Goal: Complete application form

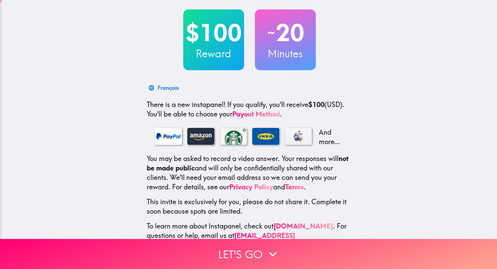
scroll to position [46, 0]
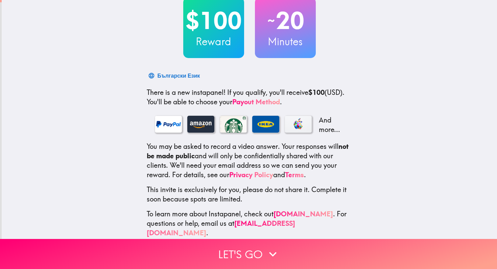
click at [89, 86] on div "$100 Reward ~ 20 Minutes Български Език There is a new instapanel! If you quali…" at bounding box center [249, 101] width 495 height 295
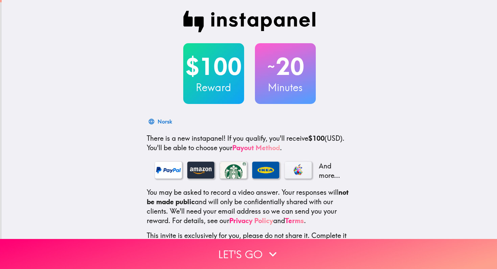
click at [253, 147] on link "Payout Method" at bounding box center [256, 148] width 48 height 8
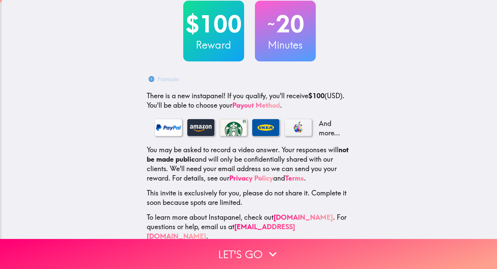
scroll to position [46, 0]
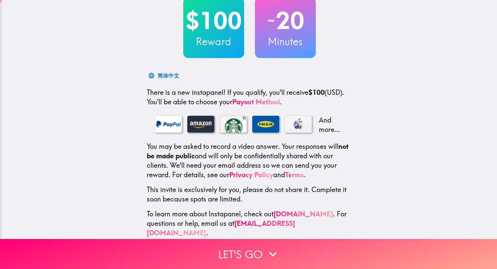
click at [301, 176] on link "Terms" at bounding box center [294, 175] width 19 height 8
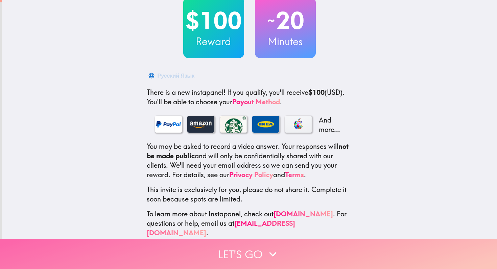
click at [252, 254] on button "Let's go" at bounding box center [248, 254] width 497 height 30
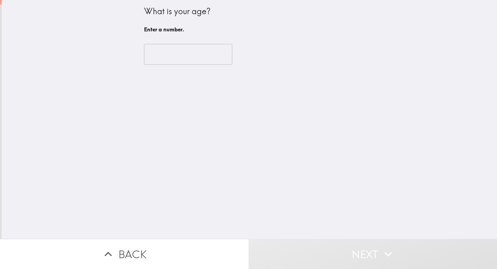
click at [188, 51] on input "number" at bounding box center [188, 54] width 88 height 21
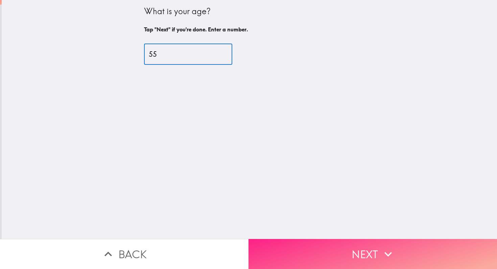
type input "55"
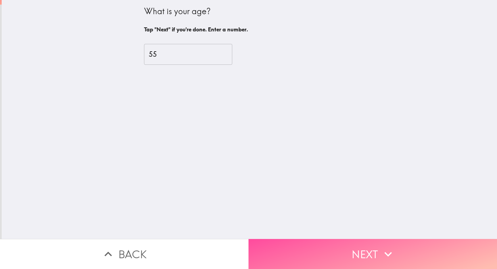
click at [338, 254] on button "Next" at bounding box center [372, 254] width 248 height 30
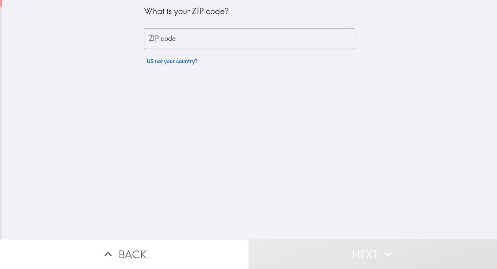
click at [203, 35] on input "ZIP code" at bounding box center [249, 38] width 211 height 21
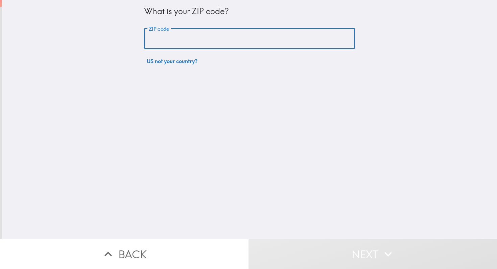
type input "10803"
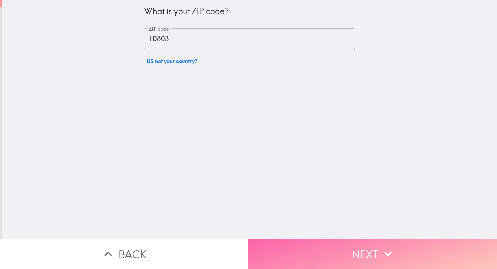
click at [326, 251] on button "Next" at bounding box center [372, 254] width 248 height 30
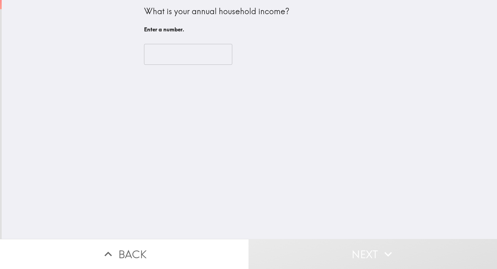
click at [185, 52] on input "number" at bounding box center [188, 54] width 88 height 21
click at [181, 53] on input "number" at bounding box center [188, 54] width 88 height 21
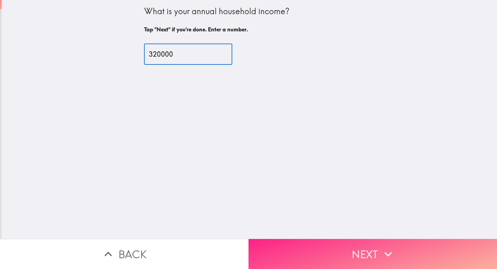
type input "320000"
click at [334, 252] on button "Next" at bounding box center [372, 254] width 248 height 30
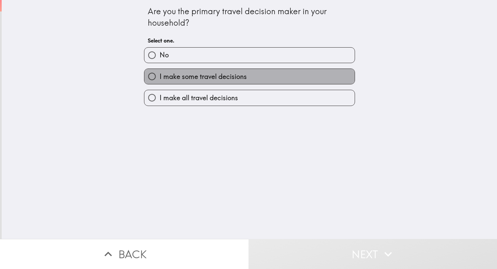
click at [196, 80] on span "I make some travel decisions" at bounding box center [203, 76] width 87 height 9
click at [160, 80] on input "I make some travel decisions" at bounding box center [151, 76] width 15 height 15
radio input "true"
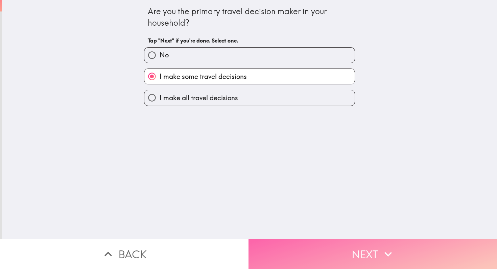
click at [321, 251] on button "Next" at bounding box center [372, 254] width 248 height 30
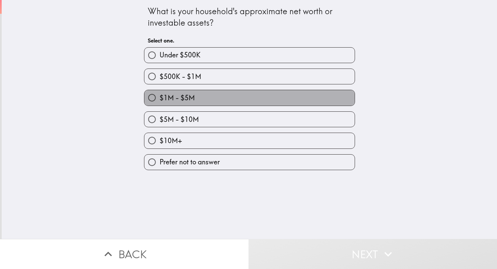
click at [209, 98] on label "$1M - $5M" at bounding box center [249, 97] width 210 height 15
click at [160, 98] on input "$1M - $5M" at bounding box center [151, 97] width 15 height 15
radio input "true"
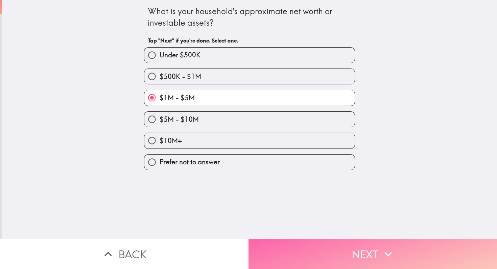
click at [308, 252] on button "Next" at bounding box center [372, 254] width 248 height 30
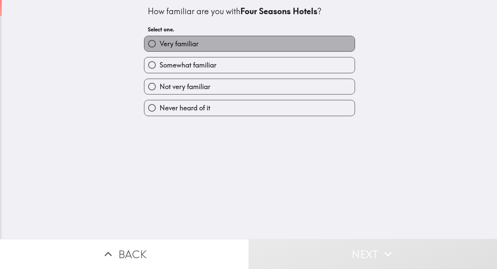
click at [223, 45] on label "Very familiar" at bounding box center [249, 43] width 210 height 15
click at [160, 45] on input "Very familiar" at bounding box center [151, 43] width 15 height 15
radio input "true"
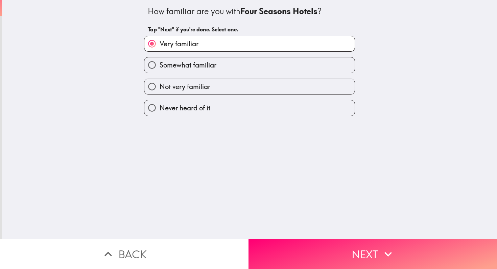
click at [304, 257] on button "Next" at bounding box center [372, 254] width 248 height 30
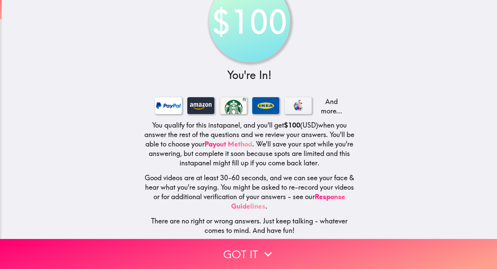
scroll to position [31, 0]
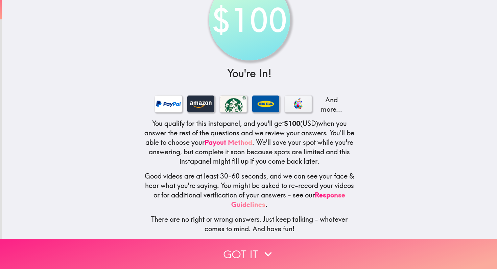
click at [272, 255] on icon "button" at bounding box center [268, 254] width 15 height 15
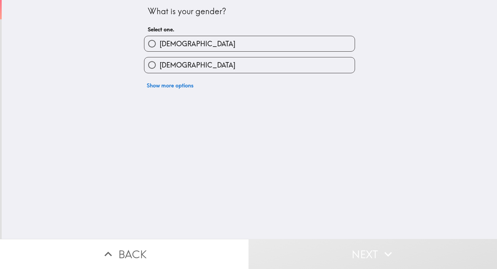
click at [155, 63] on input "[DEMOGRAPHIC_DATA]" at bounding box center [151, 64] width 15 height 15
radio input "true"
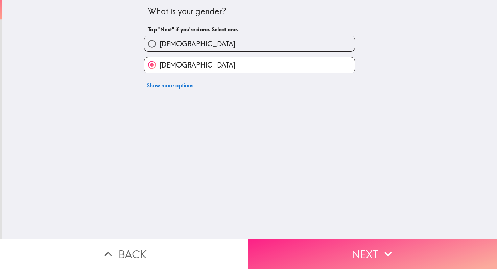
click at [302, 258] on button "Next" at bounding box center [372, 254] width 248 height 30
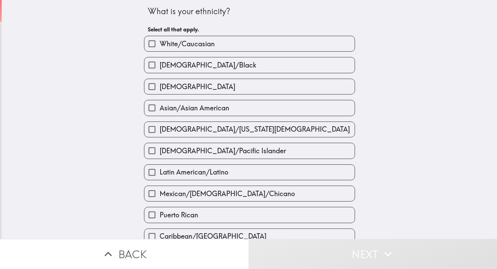
click at [239, 48] on label "White/Caucasian" at bounding box center [249, 43] width 210 height 15
click at [160, 48] on input "White/Caucasian" at bounding box center [151, 43] width 15 height 15
checkbox input "true"
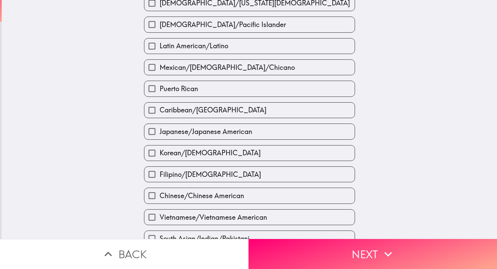
scroll to position [205, 0]
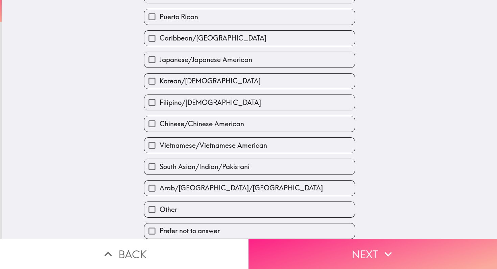
click at [312, 258] on button "Next" at bounding box center [372, 254] width 248 height 30
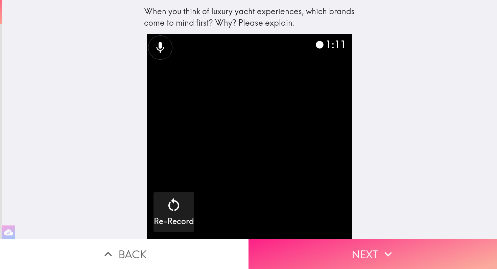
click at [332, 254] on button "Next" at bounding box center [372, 254] width 248 height 30
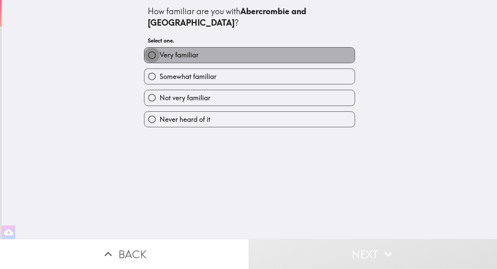
click at [152, 48] on input "Very familiar" at bounding box center [151, 55] width 15 height 15
radio input "true"
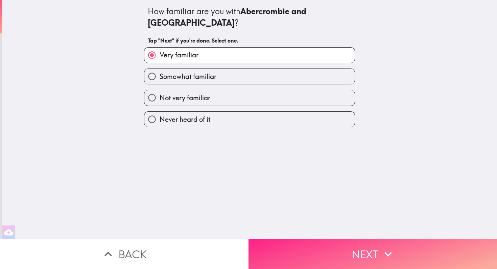
click at [327, 267] on button "Next" at bounding box center [372, 254] width 248 height 30
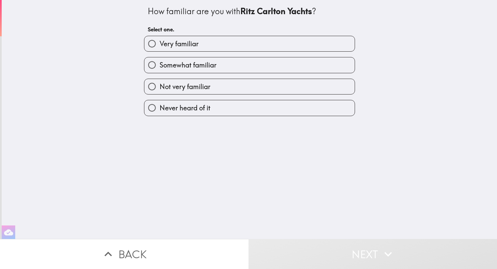
click at [152, 66] on input "Somewhat familiar" at bounding box center [151, 64] width 15 height 15
radio input "true"
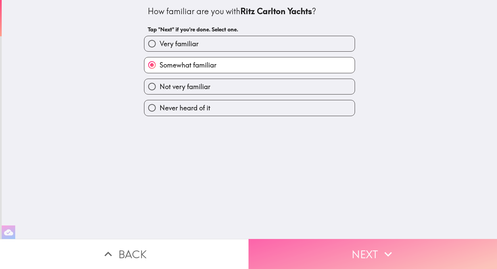
click at [319, 248] on button "Next" at bounding box center [372, 254] width 248 height 30
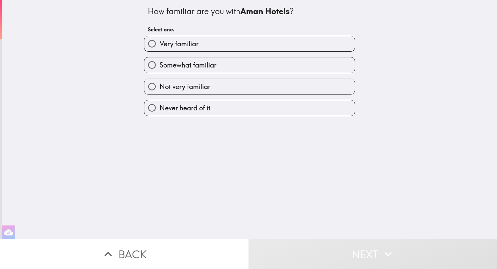
click at [154, 46] on input "Very familiar" at bounding box center [151, 43] width 15 height 15
radio input "true"
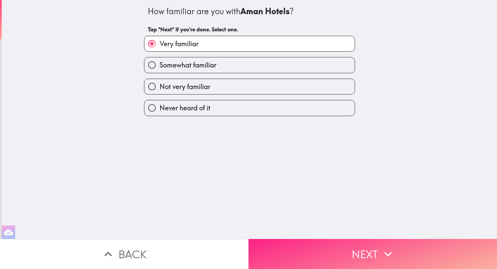
click at [316, 253] on button "Next" at bounding box center [372, 254] width 248 height 30
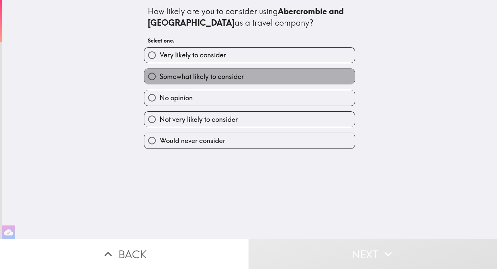
click at [228, 77] on span "Somewhat likely to consider" at bounding box center [202, 76] width 84 height 9
click at [160, 77] on input "Somewhat likely to consider" at bounding box center [151, 76] width 15 height 15
radio input "true"
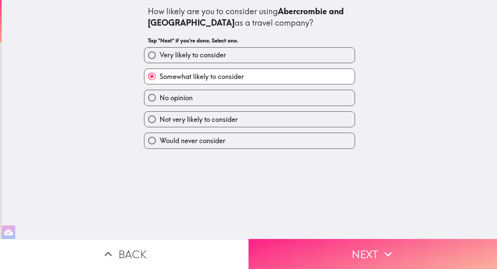
click at [304, 259] on button "Next" at bounding box center [372, 254] width 248 height 30
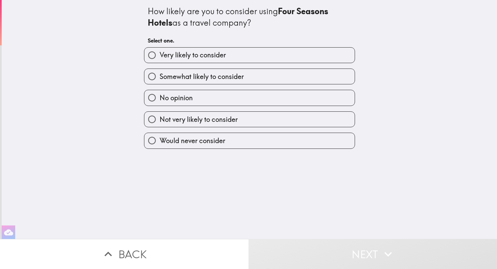
click at [210, 81] on span "Somewhat likely to consider" at bounding box center [202, 76] width 84 height 9
click at [160, 81] on input "Somewhat likely to consider" at bounding box center [151, 76] width 15 height 15
radio input "true"
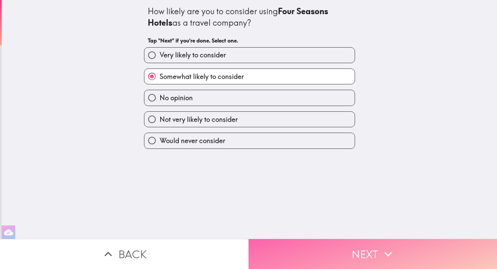
click at [291, 260] on button "Next" at bounding box center [372, 254] width 248 height 30
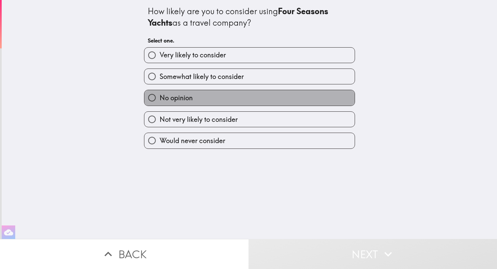
click at [239, 102] on label "No opinion" at bounding box center [249, 97] width 210 height 15
click at [160, 102] on input "No opinion" at bounding box center [151, 97] width 15 height 15
radio input "true"
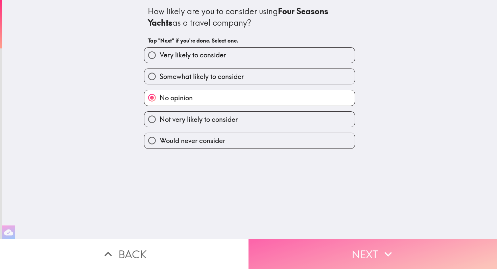
click at [303, 255] on button "Next" at bounding box center [372, 254] width 248 height 30
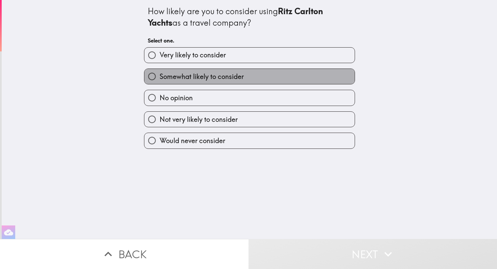
click at [251, 77] on label "Somewhat likely to consider" at bounding box center [249, 76] width 210 height 15
click at [160, 77] on input "Somewhat likely to consider" at bounding box center [151, 76] width 15 height 15
radio input "true"
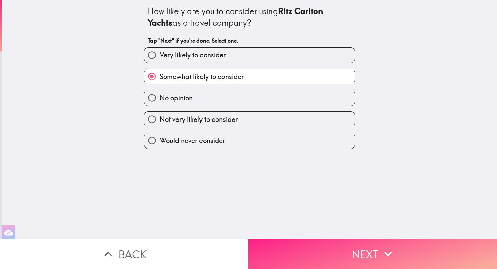
click at [299, 249] on button "Next" at bounding box center [372, 254] width 248 height 30
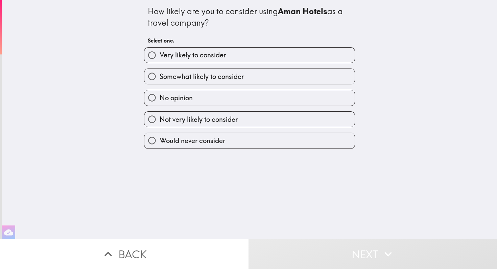
click at [249, 122] on label "Not very likely to consider" at bounding box center [249, 119] width 210 height 15
click at [160, 122] on input "Not very likely to consider" at bounding box center [151, 119] width 15 height 15
radio input "true"
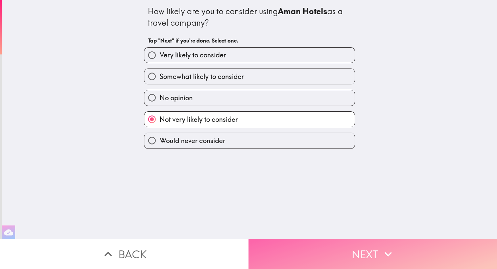
click at [322, 247] on button "Next" at bounding box center [372, 254] width 248 height 30
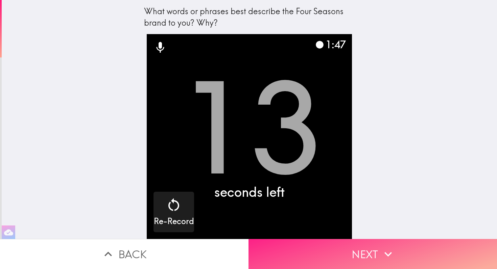
click at [373, 251] on button "Next" at bounding box center [372, 254] width 248 height 30
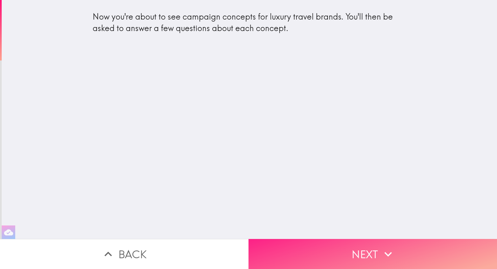
click at [343, 254] on button "Next" at bounding box center [372, 254] width 248 height 30
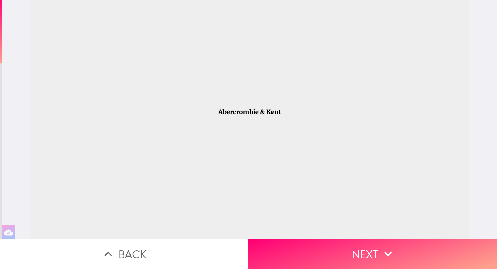
click at [280, 111] on div at bounding box center [249, 119] width 439 height 239
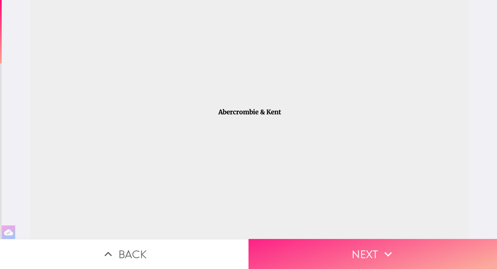
click at [365, 253] on button "Next" at bounding box center [372, 254] width 248 height 30
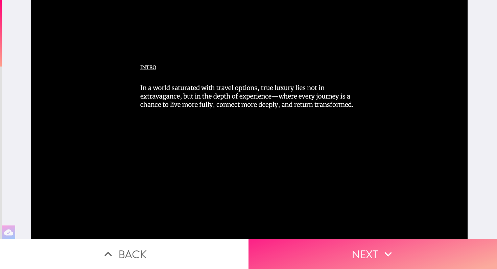
click at [326, 258] on button "Next" at bounding box center [372, 254] width 248 height 30
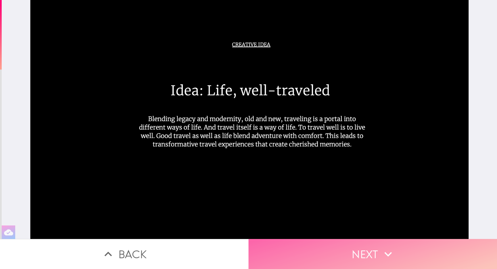
click at [347, 257] on button "Next" at bounding box center [372, 254] width 248 height 30
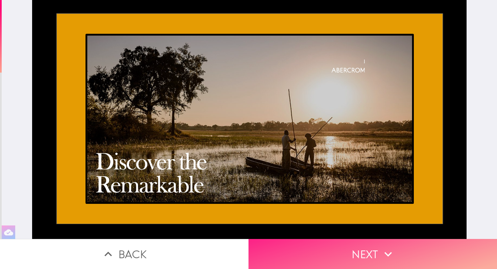
click at [339, 251] on button "Next" at bounding box center [372, 254] width 248 height 30
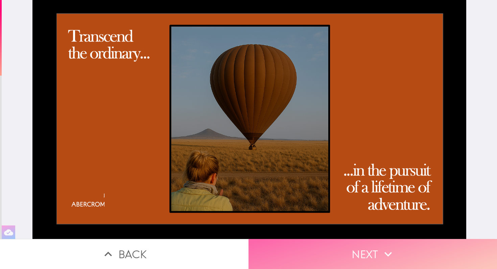
click at [361, 260] on button "Next" at bounding box center [372, 254] width 248 height 30
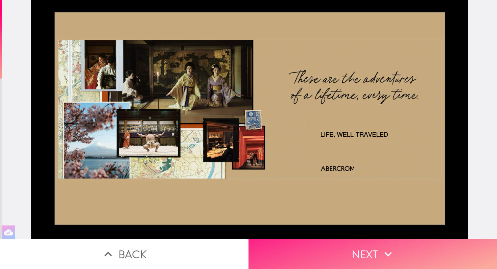
click at [361, 260] on button "Next" at bounding box center [372, 254] width 248 height 30
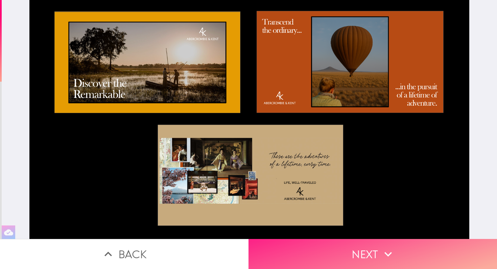
click at [361, 260] on button "Next" at bounding box center [372, 254] width 248 height 30
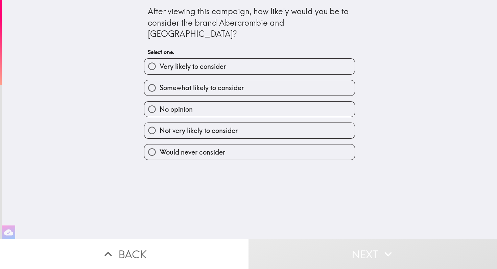
click at [280, 80] on label "Somewhat likely to consider" at bounding box center [249, 87] width 210 height 15
click at [160, 80] on input "Somewhat likely to consider" at bounding box center [151, 87] width 15 height 15
radio input "true"
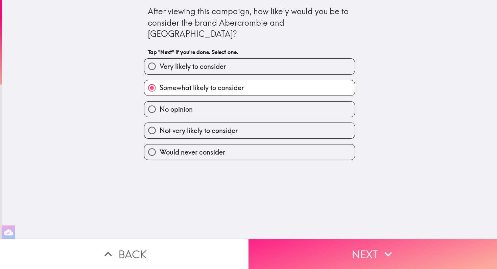
click at [318, 254] on button "Next" at bounding box center [372, 254] width 248 height 30
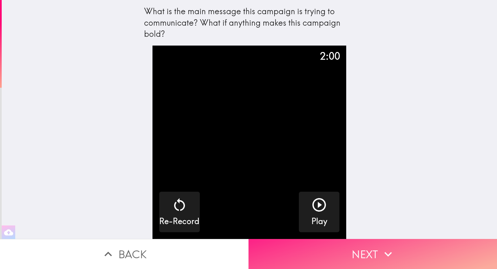
click at [378, 259] on button "Next" at bounding box center [372, 254] width 248 height 30
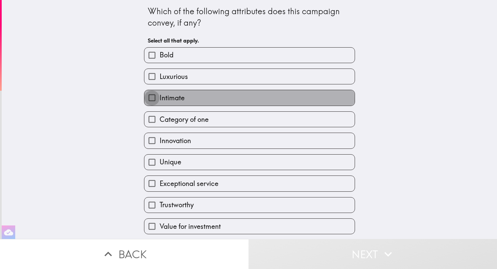
click at [153, 102] on input "Intimate" at bounding box center [151, 97] width 15 height 15
checkbox input "true"
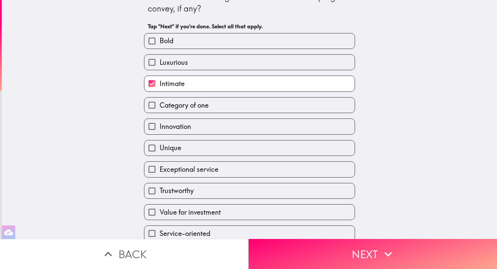
scroll to position [15, 0]
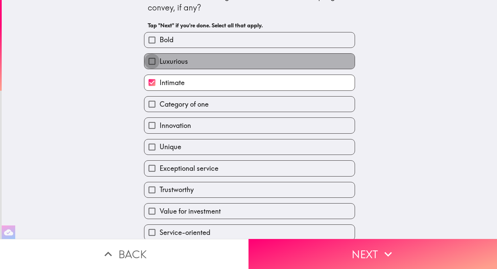
click at [150, 63] on input "Luxurious" at bounding box center [151, 61] width 15 height 15
checkbox input "true"
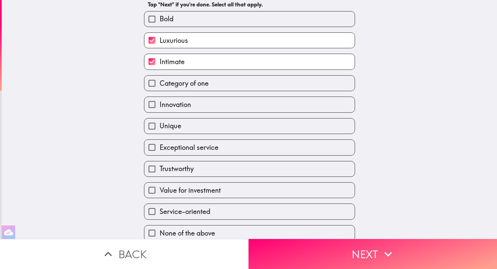
scroll to position [42, 0]
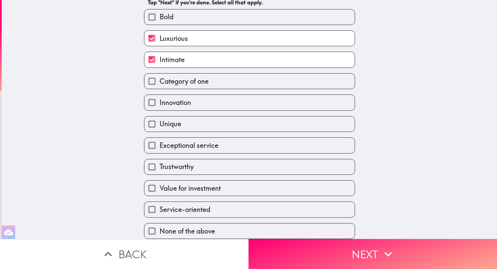
click at [151, 122] on input "Unique" at bounding box center [151, 124] width 15 height 15
checkbox input "true"
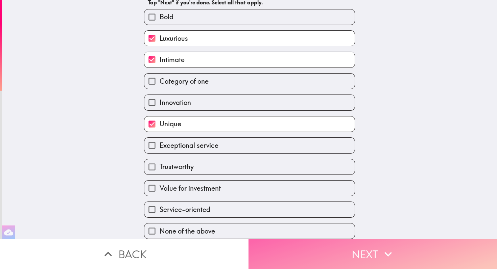
click at [310, 257] on button "Next" at bounding box center [372, 254] width 248 height 30
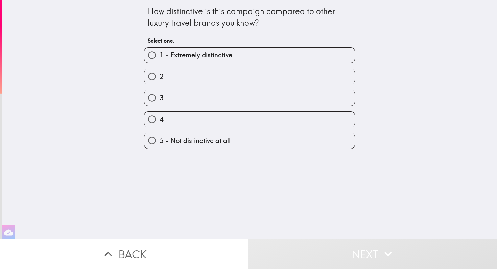
click at [195, 78] on label "2" at bounding box center [249, 76] width 210 height 15
click at [160, 78] on input "2" at bounding box center [151, 76] width 15 height 15
radio input "true"
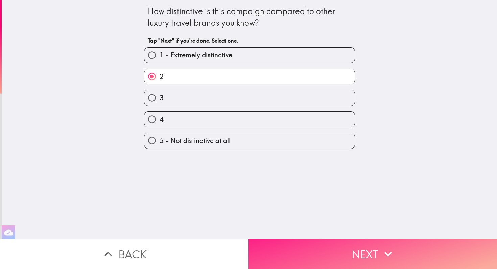
click at [291, 257] on button "Next" at bounding box center [372, 254] width 248 height 30
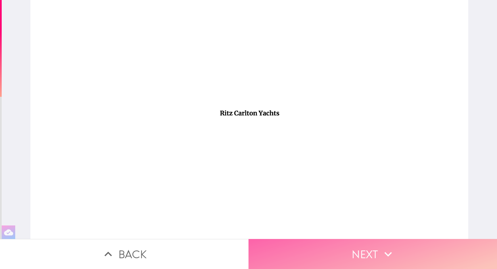
click at [318, 255] on button "Next" at bounding box center [372, 254] width 248 height 30
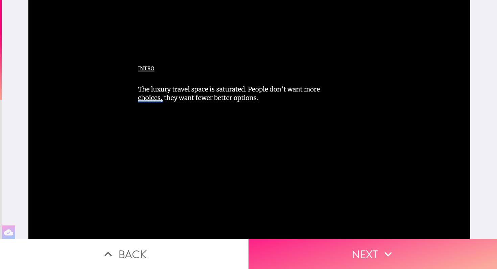
click at [327, 250] on button "Next" at bounding box center [372, 254] width 248 height 30
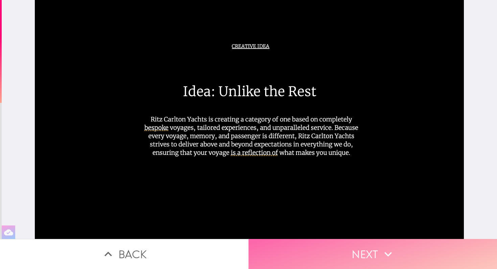
click at [331, 256] on button "Next" at bounding box center [372, 254] width 248 height 30
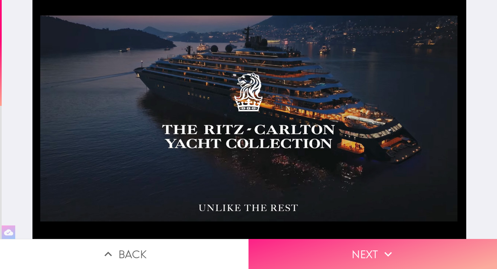
click at [348, 250] on button "Next" at bounding box center [372, 254] width 248 height 30
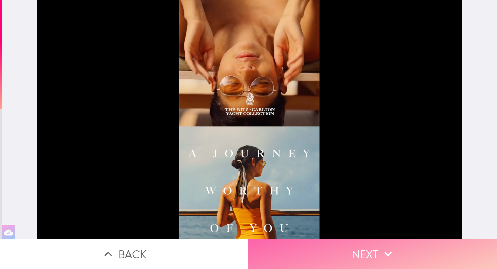
click at [332, 257] on button "Next" at bounding box center [372, 254] width 248 height 30
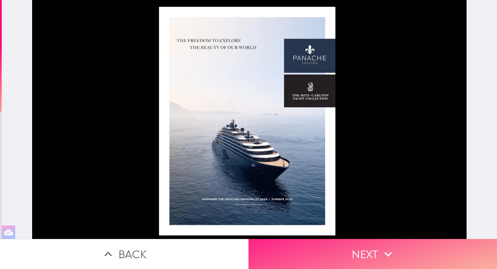
click at [319, 257] on button "Next" at bounding box center [372, 254] width 248 height 30
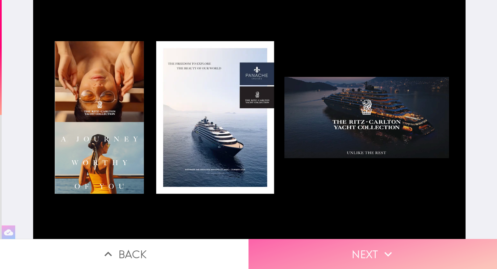
click at [337, 262] on button "Next" at bounding box center [372, 254] width 248 height 30
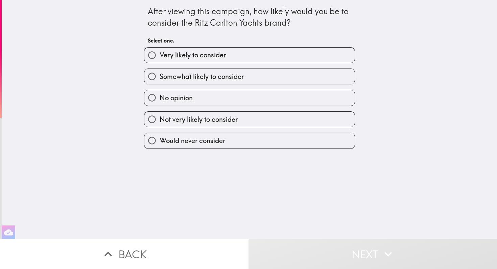
click at [218, 78] on span "Somewhat likely to consider" at bounding box center [202, 76] width 84 height 9
click at [160, 78] on input "Somewhat likely to consider" at bounding box center [151, 76] width 15 height 15
radio input "true"
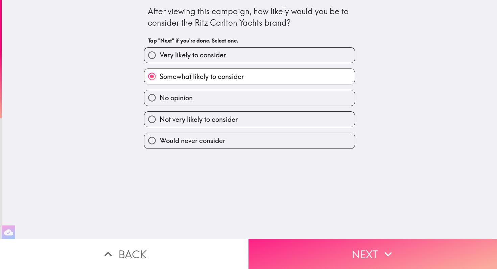
click at [319, 253] on button "Next" at bounding box center [372, 254] width 248 height 30
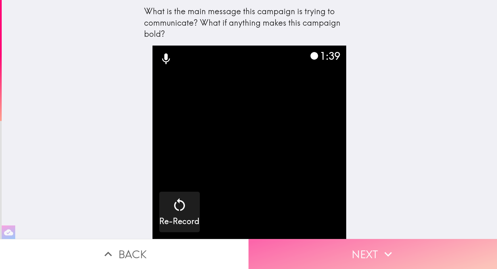
click at [361, 252] on button "Next" at bounding box center [372, 254] width 248 height 30
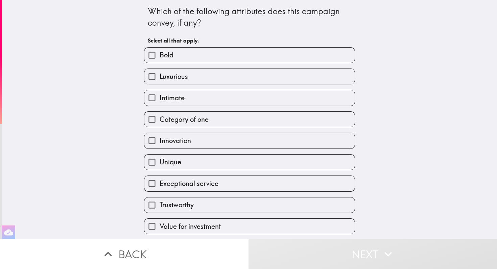
click at [152, 98] on input "Intimate" at bounding box center [151, 97] width 15 height 15
checkbox input "true"
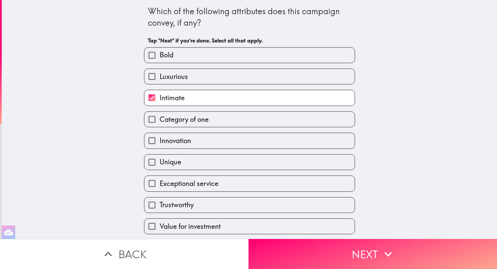
click at [150, 120] on input "Category of one" at bounding box center [151, 119] width 15 height 15
checkbox input "true"
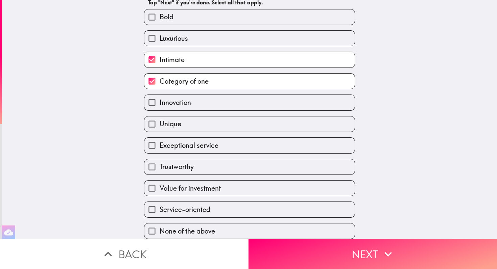
scroll to position [42, 0]
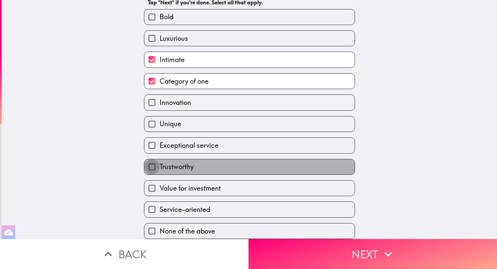
click at [151, 167] on input "Trustworthy" at bounding box center [151, 167] width 15 height 15
checkbox input "true"
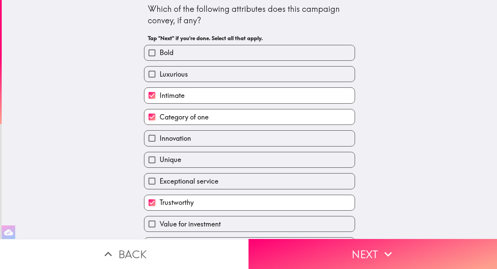
scroll to position [0, 0]
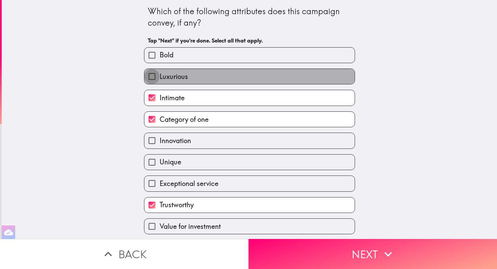
click at [153, 76] on input "Luxurious" at bounding box center [151, 76] width 15 height 15
checkbox input "true"
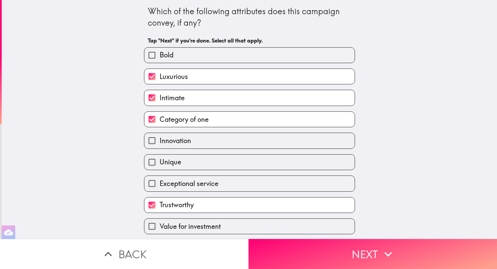
scroll to position [42, 0]
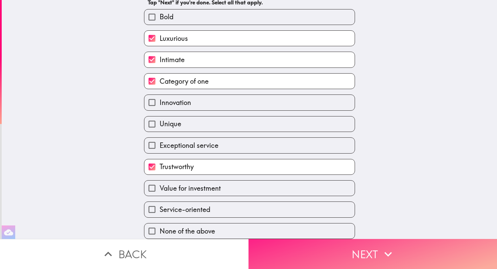
click at [325, 256] on button "Next" at bounding box center [372, 254] width 248 height 30
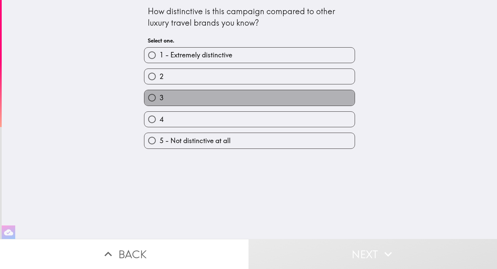
click at [184, 98] on label "3" at bounding box center [249, 97] width 210 height 15
click at [160, 98] on input "3" at bounding box center [151, 97] width 15 height 15
radio input "true"
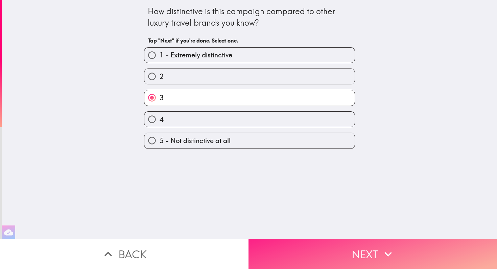
click at [333, 256] on button "Next" at bounding box center [372, 254] width 248 height 30
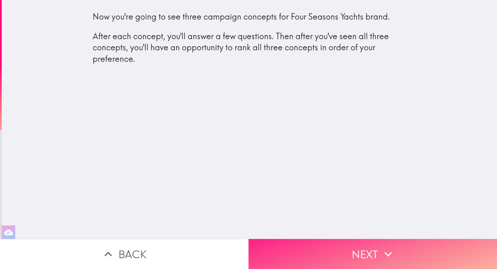
click at [354, 255] on button "Next" at bounding box center [372, 254] width 248 height 30
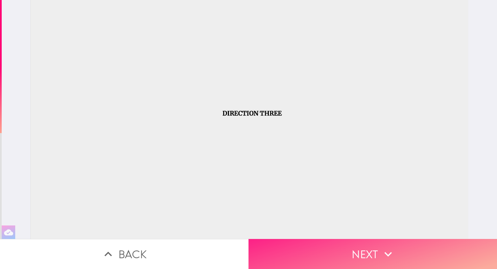
click at [363, 254] on button "Next" at bounding box center [372, 254] width 248 height 30
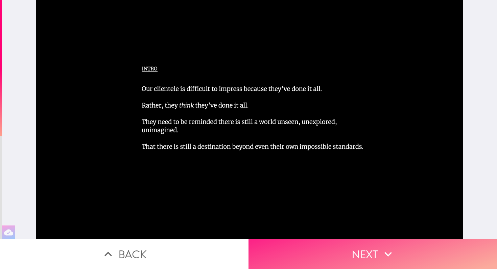
click at [384, 261] on icon "button" at bounding box center [388, 254] width 15 height 15
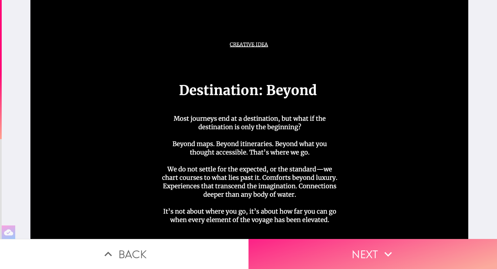
click at [370, 253] on button "Next" at bounding box center [372, 254] width 248 height 30
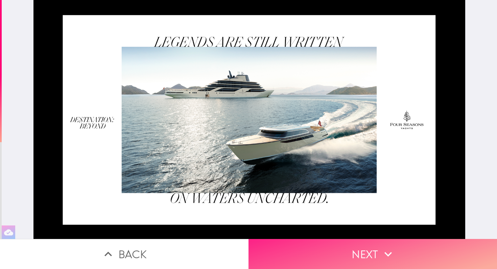
click at [381, 253] on icon "button" at bounding box center [388, 254] width 15 height 15
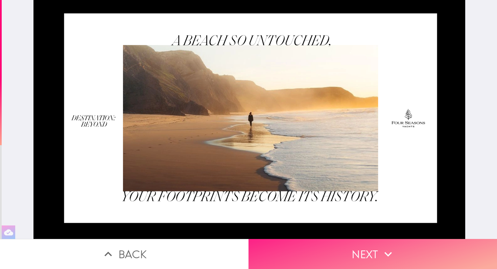
click at [391, 253] on icon "button" at bounding box center [387, 254] width 7 height 5
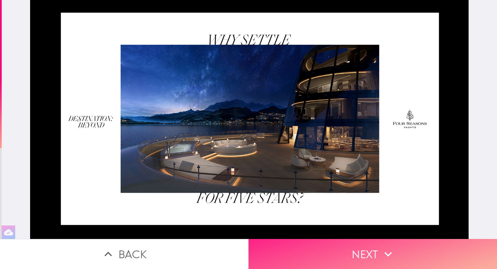
click at [384, 253] on icon "button" at bounding box center [388, 254] width 15 height 15
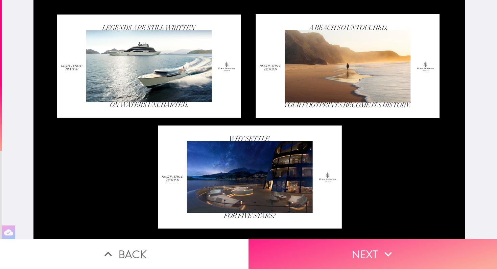
click at [391, 255] on icon "button" at bounding box center [388, 254] width 15 height 15
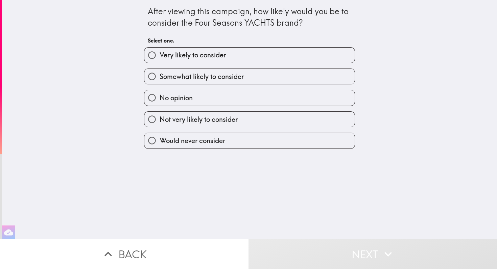
click at [287, 51] on label "Very likely to consider" at bounding box center [249, 55] width 210 height 15
click at [160, 51] on input "Very likely to consider" at bounding box center [151, 55] width 15 height 15
radio input "true"
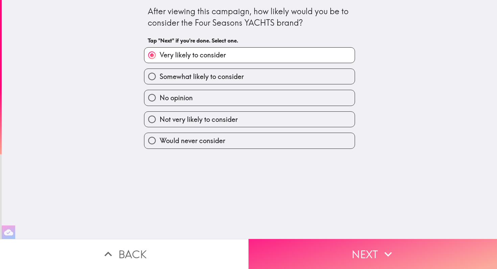
click at [350, 249] on button "Next" at bounding box center [372, 254] width 248 height 30
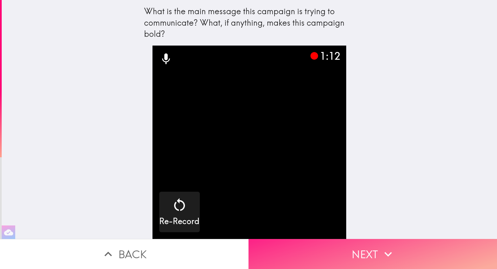
click at [372, 255] on button "Next" at bounding box center [372, 254] width 248 height 30
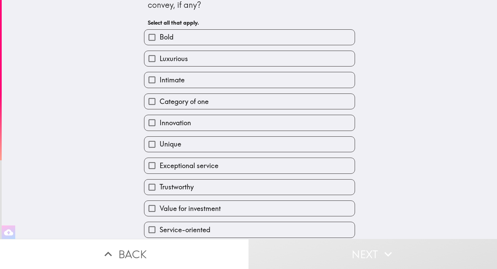
scroll to position [20, 0]
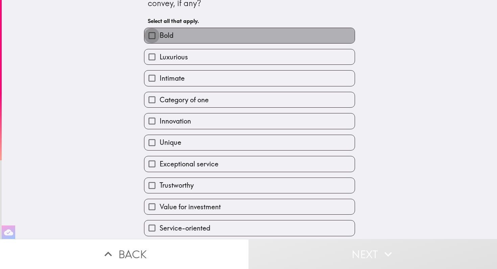
click at [151, 36] on input "Bold" at bounding box center [151, 35] width 15 height 15
checkbox input "true"
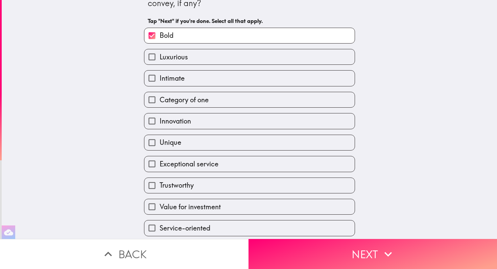
click at [151, 55] on input "Luxurious" at bounding box center [151, 56] width 15 height 15
checkbox input "true"
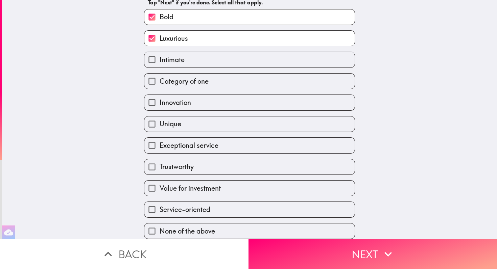
scroll to position [42, 0]
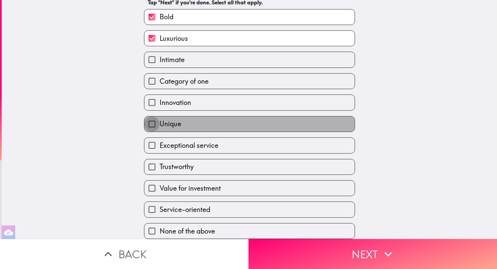
click at [153, 122] on input "Unique" at bounding box center [151, 124] width 15 height 15
checkbox input "true"
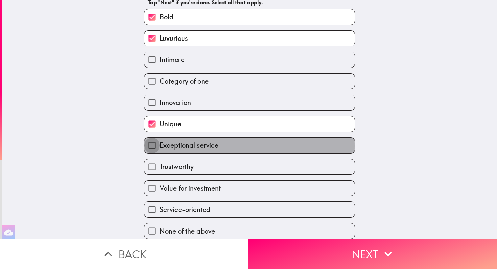
click at [150, 145] on input "Exceptional service" at bounding box center [151, 145] width 15 height 15
checkbox input "true"
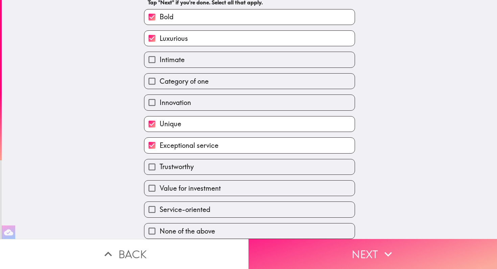
click at [314, 254] on button "Next" at bounding box center [372, 254] width 248 height 30
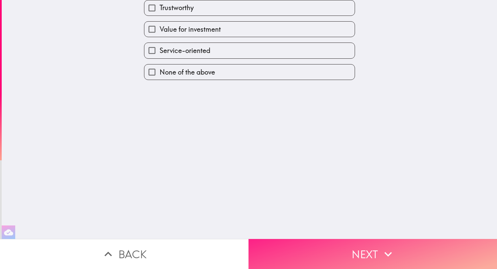
scroll to position [0, 0]
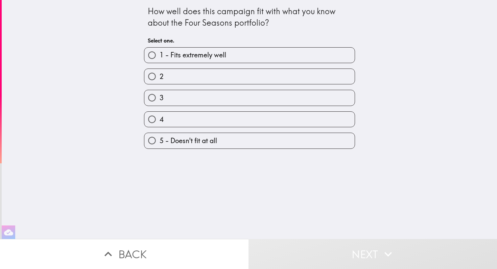
click at [226, 58] on span "1 - Fits extremely well" at bounding box center [193, 54] width 67 height 9
click at [160, 58] on input "1 - Fits extremely well" at bounding box center [151, 55] width 15 height 15
radio input "true"
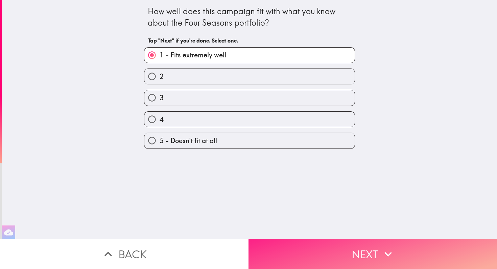
click at [323, 258] on button "Next" at bounding box center [372, 254] width 248 height 30
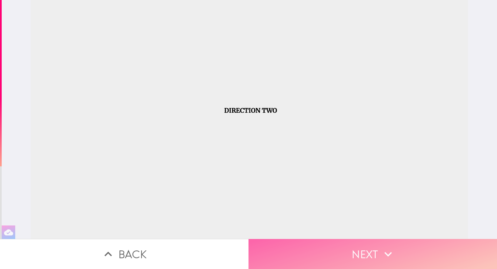
click at [338, 261] on button "Next" at bounding box center [372, 254] width 248 height 30
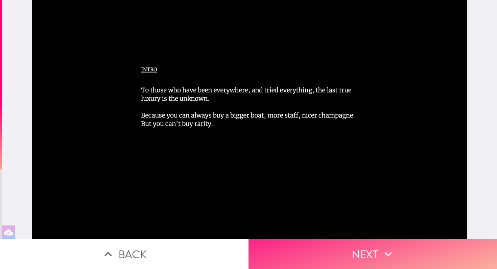
click at [319, 265] on button "Next" at bounding box center [372, 254] width 248 height 30
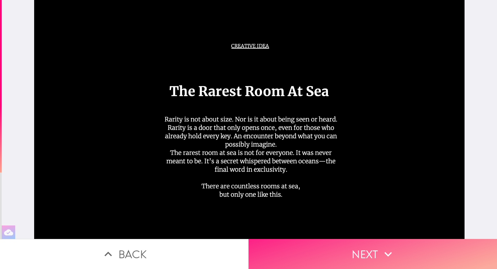
click at [321, 254] on button "Next" at bounding box center [372, 254] width 248 height 30
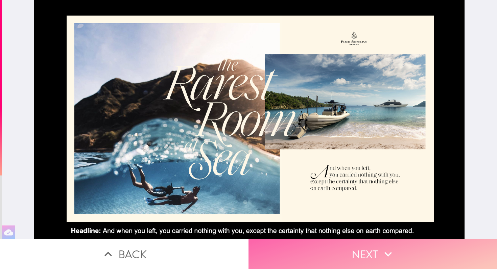
click at [337, 255] on button "Next" at bounding box center [372, 254] width 248 height 30
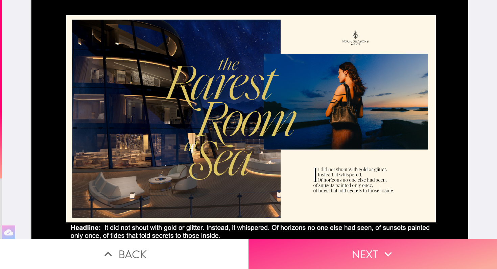
click at [337, 255] on button "Next" at bounding box center [372, 254] width 248 height 30
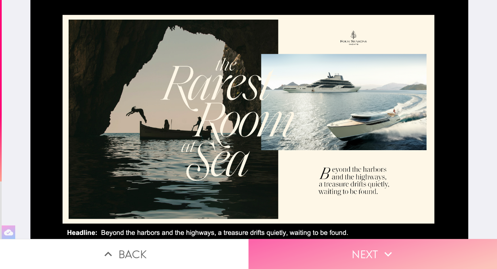
click at [337, 255] on button "Next" at bounding box center [372, 254] width 248 height 30
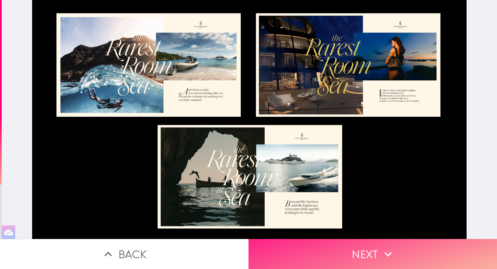
click at [355, 252] on button "Next" at bounding box center [372, 254] width 248 height 30
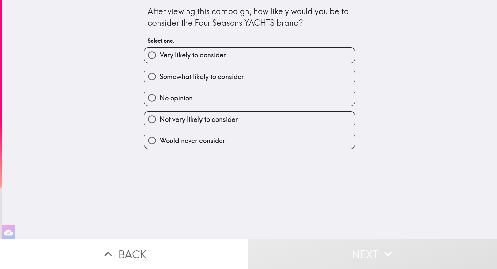
click at [222, 74] on span "Somewhat likely to consider" at bounding box center [202, 76] width 84 height 9
click at [160, 74] on input "Somewhat likely to consider" at bounding box center [151, 76] width 15 height 15
radio input "true"
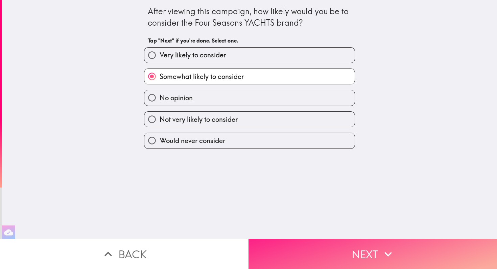
click at [317, 251] on button "Next" at bounding box center [372, 254] width 248 height 30
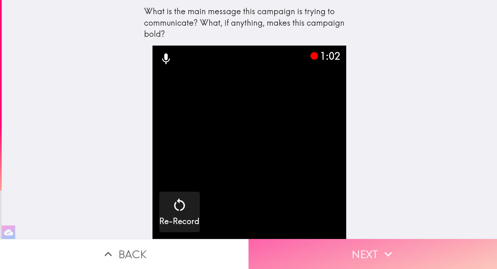
click at [369, 257] on button "Next" at bounding box center [372, 254] width 248 height 30
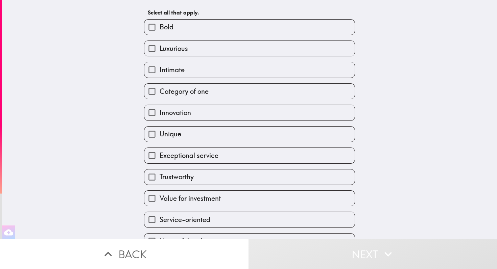
scroll to position [33, 0]
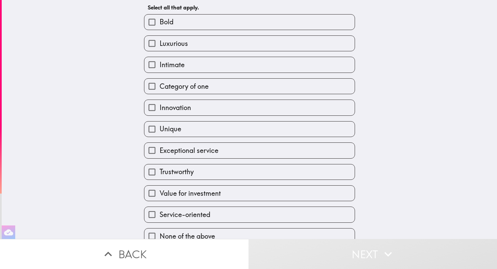
click at [154, 87] on input "Category of one" at bounding box center [151, 86] width 15 height 15
checkbox input "true"
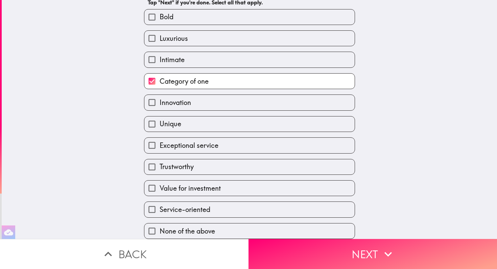
scroll to position [42, 0]
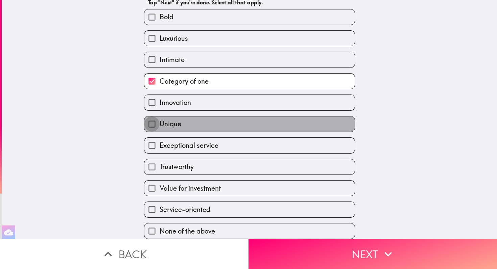
click at [155, 123] on input "Unique" at bounding box center [151, 124] width 15 height 15
checkbox input "true"
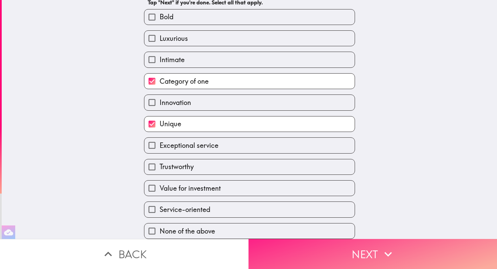
click at [295, 249] on button "Next" at bounding box center [372, 254] width 248 height 30
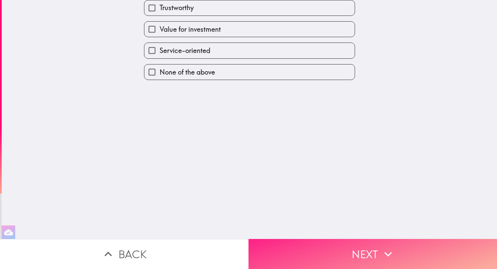
scroll to position [0, 0]
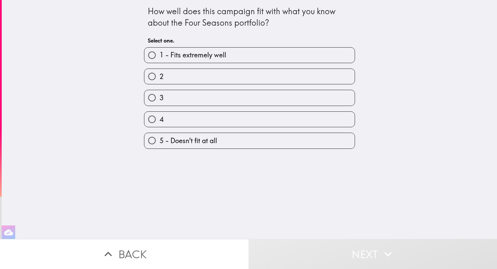
click at [217, 75] on label "2" at bounding box center [249, 76] width 210 height 15
click at [160, 75] on input "2" at bounding box center [151, 76] width 15 height 15
radio input "true"
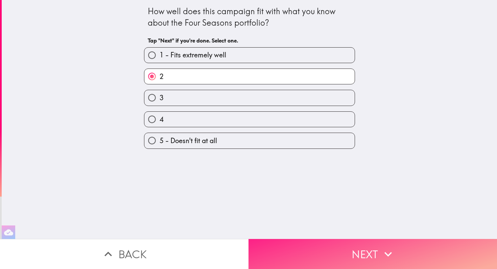
click at [311, 259] on button "Next" at bounding box center [372, 254] width 248 height 30
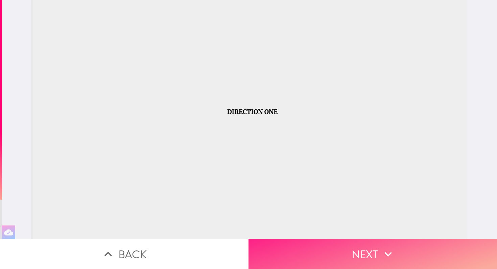
click at [307, 248] on button "Next" at bounding box center [372, 254] width 248 height 30
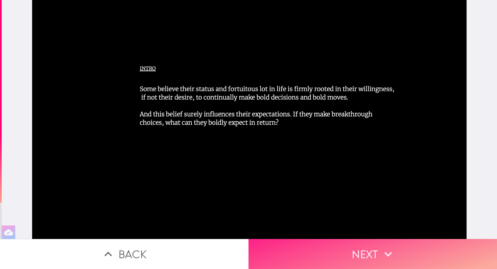
click at [307, 255] on button "Next" at bounding box center [372, 254] width 248 height 30
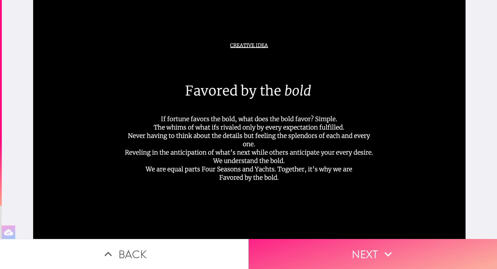
click at [310, 258] on button "Next" at bounding box center [372, 254] width 248 height 30
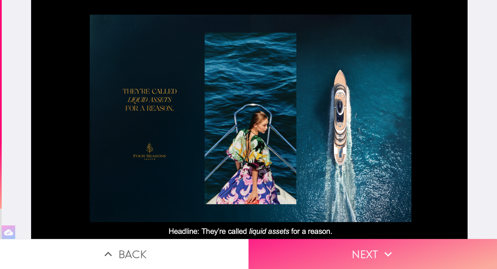
click at [364, 257] on button "Next" at bounding box center [372, 254] width 248 height 30
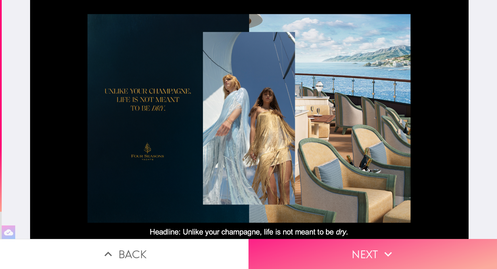
click at [362, 252] on button "Next" at bounding box center [372, 254] width 248 height 30
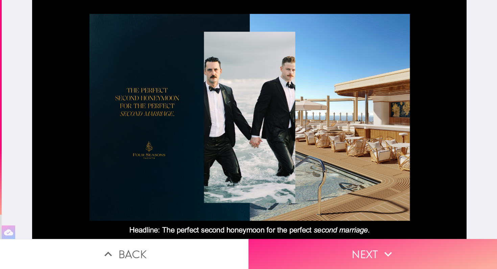
click at [344, 249] on button "Next" at bounding box center [372, 254] width 248 height 30
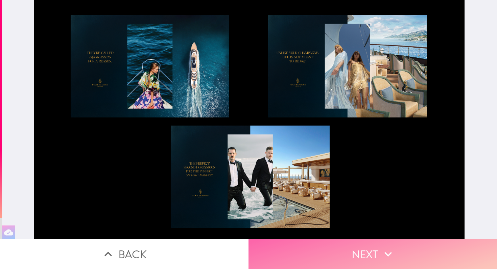
click at [342, 245] on button "Next" at bounding box center [372, 254] width 248 height 30
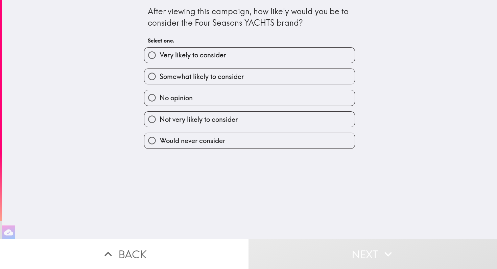
click at [207, 120] on span "Not very likely to consider" at bounding box center [199, 119] width 78 height 9
click at [160, 120] on input "Not very likely to consider" at bounding box center [151, 119] width 15 height 15
radio input "true"
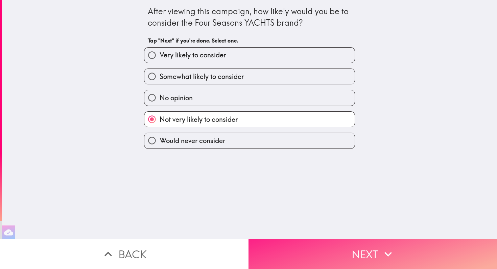
click at [282, 244] on button "Next" at bounding box center [372, 254] width 248 height 30
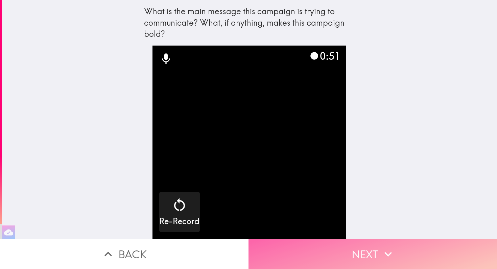
click at [380, 248] on button "Next" at bounding box center [372, 254] width 248 height 30
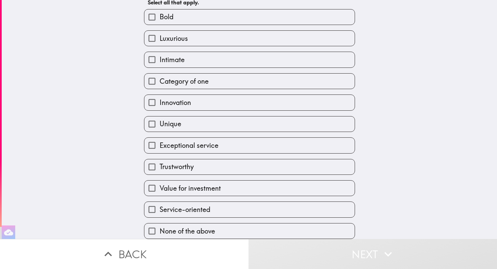
scroll to position [42, 0]
click at [153, 230] on input "None of the above" at bounding box center [151, 231] width 15 height 15
checkbox input "true"
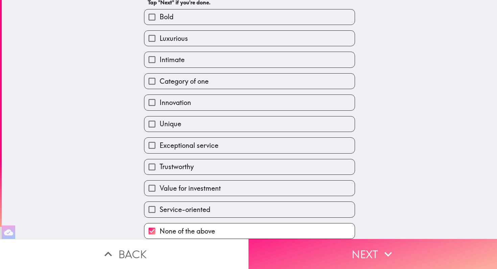
click at [373, 251] on button "Next" at bounding box center [372, 254] width 248 height 30
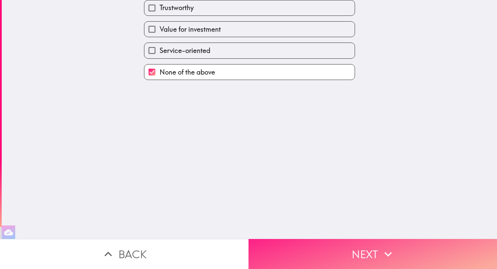
scroll to position [0, 0]
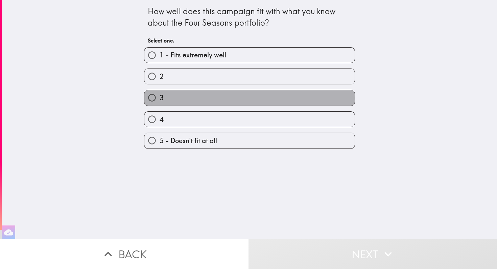
click at [191, 99] on label "3" at bounding box center [249, 97] width 210 height 15
click at [160, 99] on input "3" at bounding box center [151, 97] width 15 height 15
radio input "true"
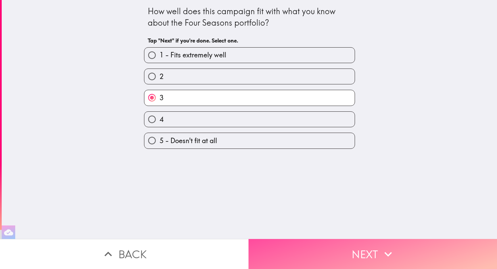
drag, startPoint x: 337, startPoint y: 255, endPoint x: 320, endPoint y: 202, distance: 55.9
click at [337, 255] on button "Next" at bounding box center [372, 254] width 248 height 30
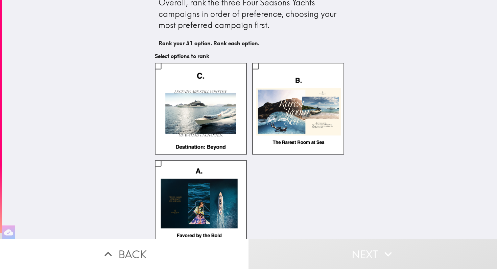
scroll to position [10, 0]
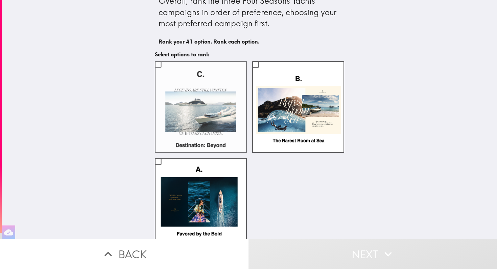
click at [206, 103] on label at bounding box center [201, 107] width 92 height 92
click at [166, 72] on input "checkbox" at bounding box center [157, 64] width 15 height 15
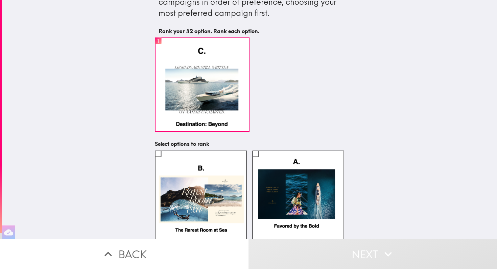
scroll to position [24, 0]
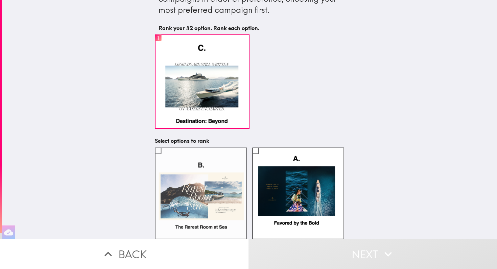
click at [198, 189] on label at bounding box center [201, 194] width 92 height 92
click at [166, 158] on input "checkbox" at bounding box center [157, 150] width 15 height 15
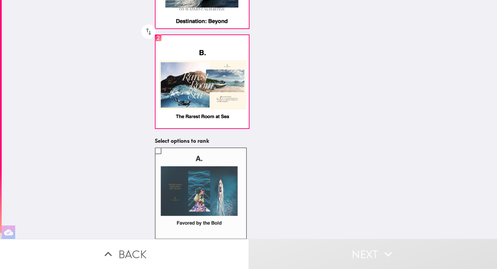
click at [220, 175] on label at bounding box center [201, 194] width 92 height 92
click at [166, 158] on input "checkbox" at bounding box center [157, 150] width 15 height 15
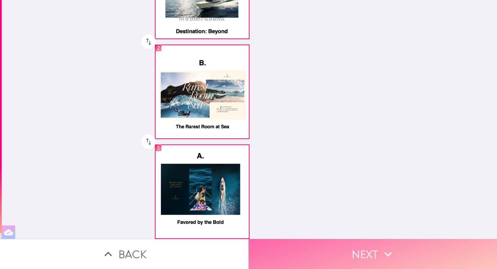
click at [323, 253] on button "Next" at bounding box center [372, 254] width 248 height 30
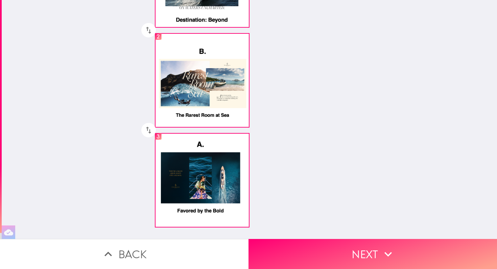
scroll to position [0, 0]
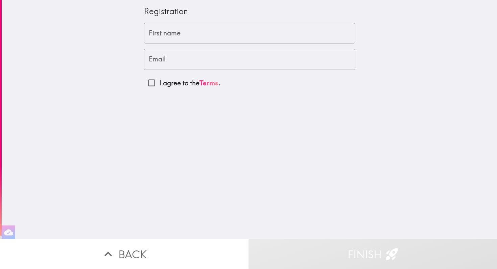
click at [290, 32] on input "First name" at bounding box center [249, 33] width 211 height 21
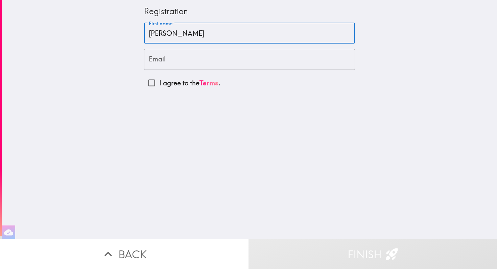
type input "[PERSON_NAME]"
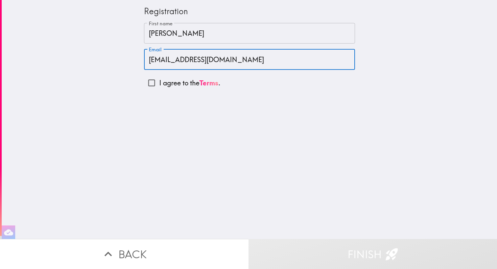
type input "[EMAIL_ADDRESS][DOMAIN_NAME]"
click at [334, 106] on div "Registration First name [PERSON_NAME] First name Email [EMAIL_ADDRESS][DOMAIN_N…" at bounding box center [249, 119] width 495 height 239
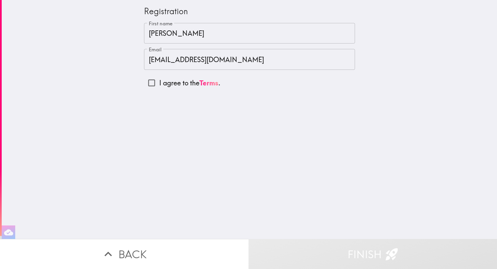
click at [154, 83] on input "I agree to the Terms ." at bounding box center [151, 82] width 15 height 15
checkbox input "true"
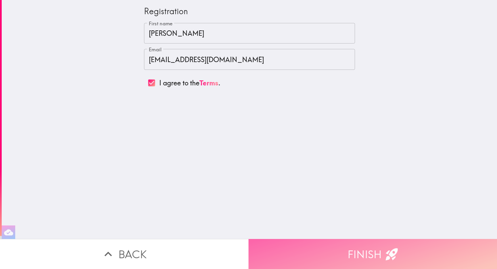
click at [310, 260] on button "Finish" at bounding box center [372, 254] width 248 height 30
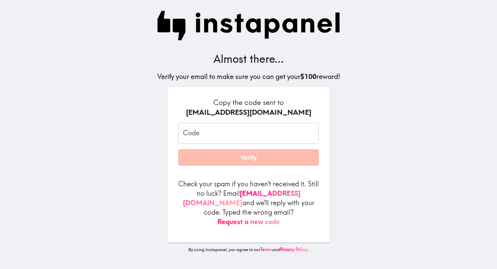
click at [199, 133] on input "Code" at bounding box center [248, 133] width 141 height 21
paste input "YgB_AK4_p2L"
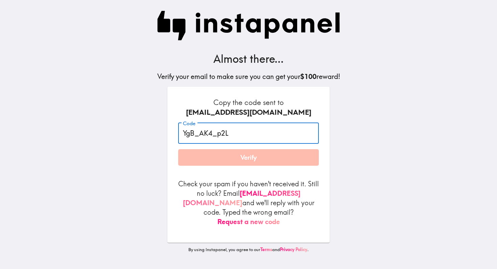
type input "YgB_AK4_p2L"
click at [198, 166] on button "Verify" at bounding box center [248, 157] width 141 height 17
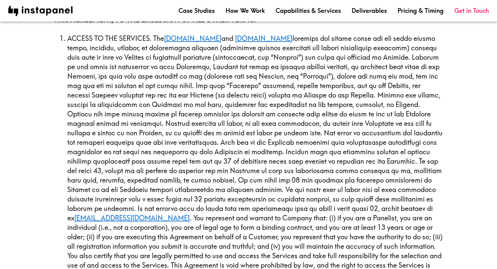
scroll to position [198, 0]
